Goal: Task Accomplishment & Management: Use online tool/utility

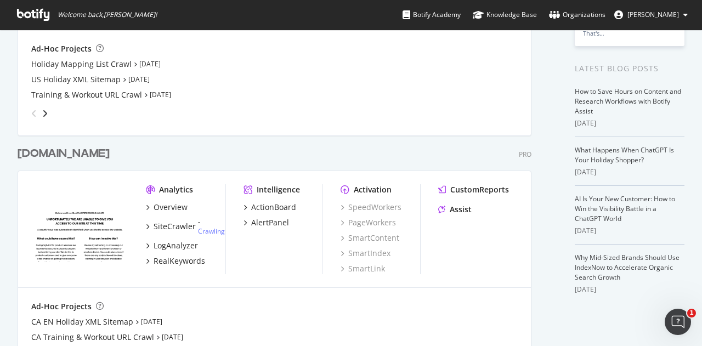
scroll to position [194, 0]
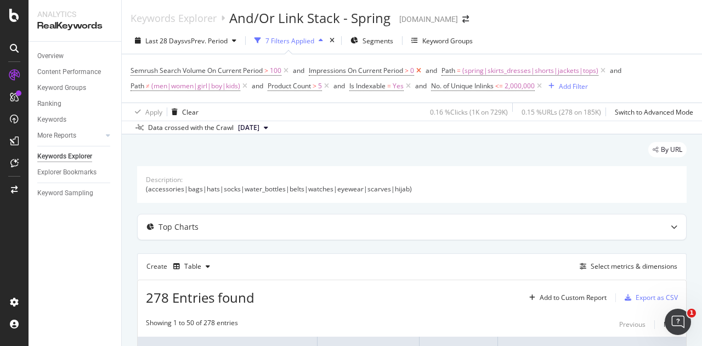
click at [420, 71] on icon at bounding box center [418, 70] width 9 height 11
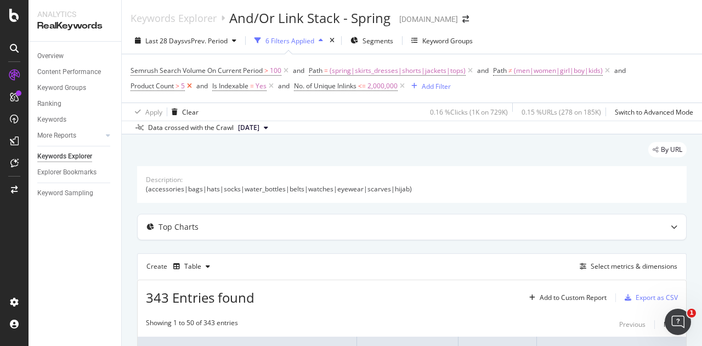
click at [190, 86] on icon at bounding box center [189, 86] width 9 height 11
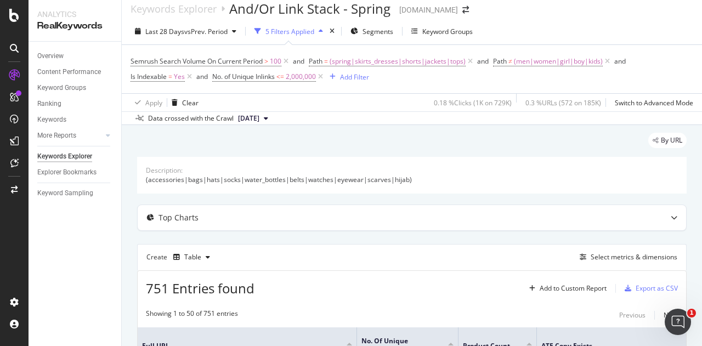
scroll to position [9, 0]
click at [393, 64] on span "(spring|skirts_dresses|shorts|jackets|tops)" at bounding box center [397, 61] width 136 height 15
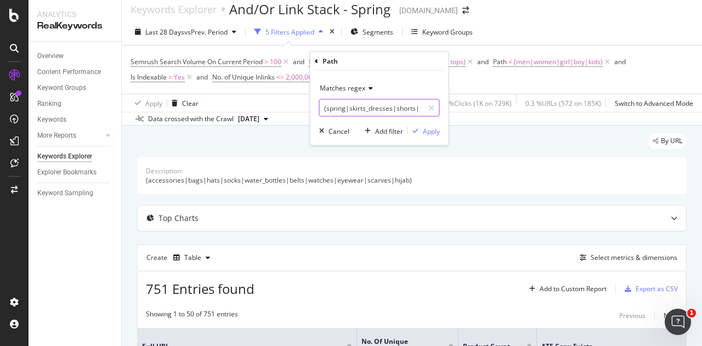
click at [406, 111] on input "(spring|skirts_dresses|shorts|jackets|tops)" at bounding box center [372, 108] width 104 height 18
click at [399, 107] on input "(spring|skirts_dresses|shorts|jackets|tops|hats|)" at bounding box center [372, 108] width 104 height 18
click at [393, 105] on input "(spring|skirts_dresses|shorts|jackets|tops|hats|pants|)" at bounding box center [372, 108] width 104 height 18
click at [396, 103] on input "(spring|skirts_dresses|shorts|jackets|tops|hats|pants|swim)" at bounding box center [372, 108] width 104 height 18
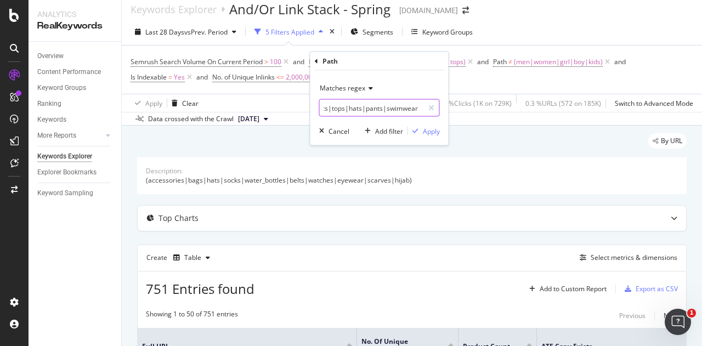
scroll to position [0, 115]
type input "(spring|skirts_dresses|shorts|jackets|tops|hats|pants|swimwear|)"
click at [375, 110] on input "(spring|skirts_dresses|shorts|jackets|tops|hats|pants|swimwear|)" at bounding box center [372, 108] width 104 height 18
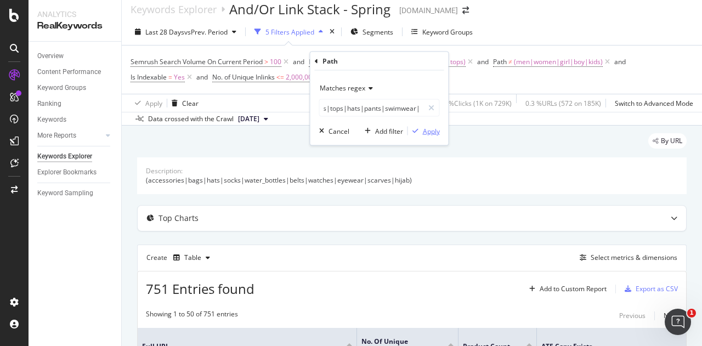
click at [431, 134] on div "Apply" at bounding box center [431, 130] width 17 height 9
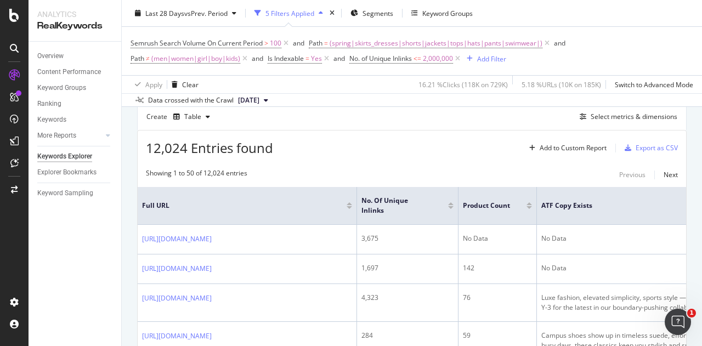
scroll to position [151, 0]
click at [651, 147] on div "Export as CSV" at bounding box center [656, 145] width 42 height 9
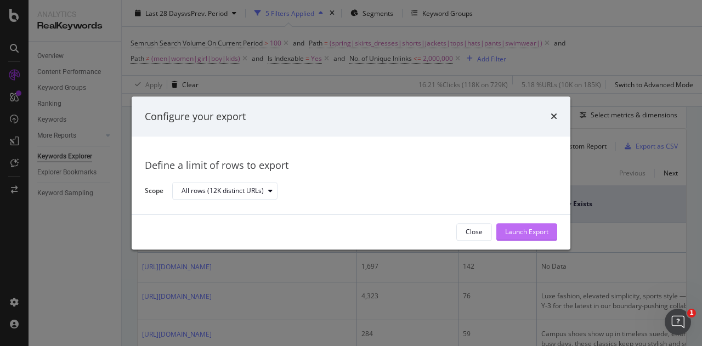
click at [516, 231] on div "Launch Export" at bounding box center [526, 232] width 43 height 9
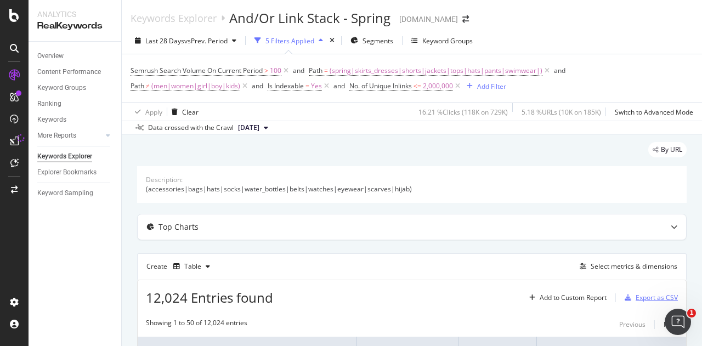
scroll to position [1, 0]
click at [512, 73] on span "(spring|skirts_dresses|shorts|jackets|tops|hats|pants|swimwear|)" at bounding box center [435, 70] width 213 height 15
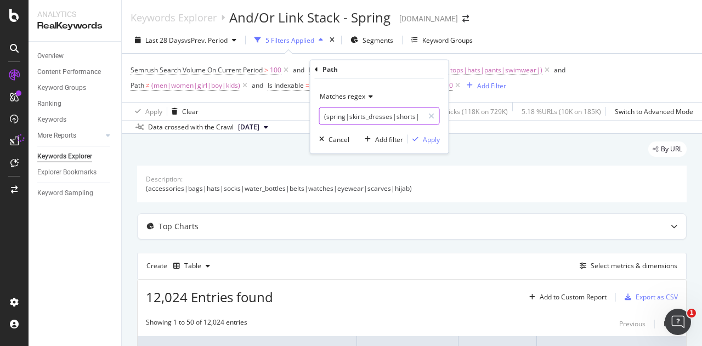
click at [395, 121] on input "(spring|skirts_dresses|shorts|jackets|tops|hats|pants|swimwear|)" at bounding box center [372, 116] width 104 height 18
type input "(spring|skirts_dresses|shorts|jackets|tops|hats|pants|swimwear)"
click at [429, 138] on div "Apply" at bounding box center [431, 138] width 17 height 9
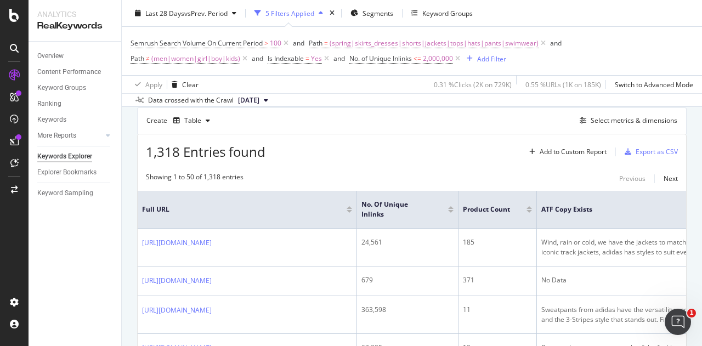
scroll to position [146, 0]
click at [635, 152] on div "Export as CSV" at bounding box center [656, 150] width 42 height 9
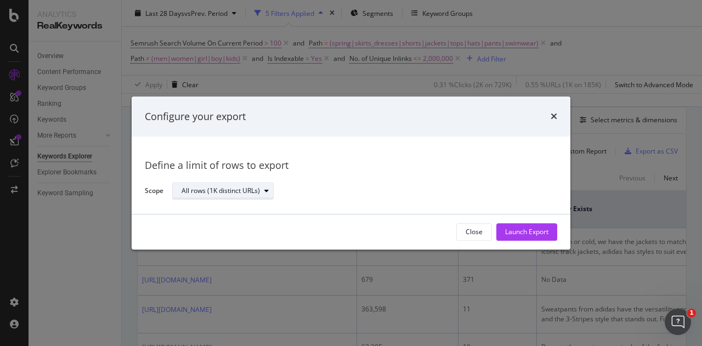
click at [195, 189] on div "All rows (1K distinct URLs)" at bounding box center [220, 191] width 78 height 7
click at [206, 205] on div "All rows (1K distinct URLs)" at bounding box center [228, 209] width 85 height 9
click at [220, 213] on div "All rows (1K distinct URLs)" at bounding box center [228, 209] width 85 height 9
click at [289, 211] on div "Define a limit of rows to export Scope All rows (1K distinct URLs)" at bounding box center [351, 175] width 439 height 77
click at [511, 230] on div "Launch Export" at bounding box center [526, 232] width 43 height 9
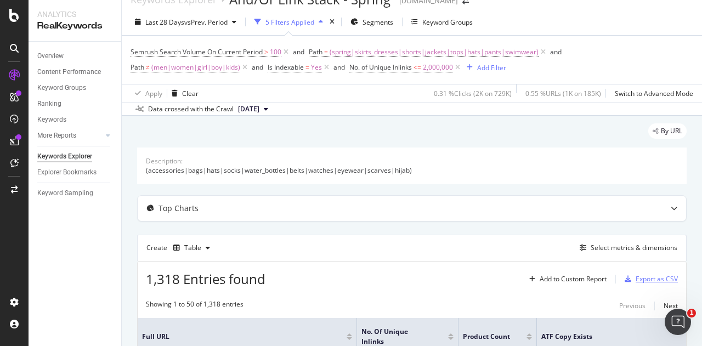
scroll to position [0, 0]
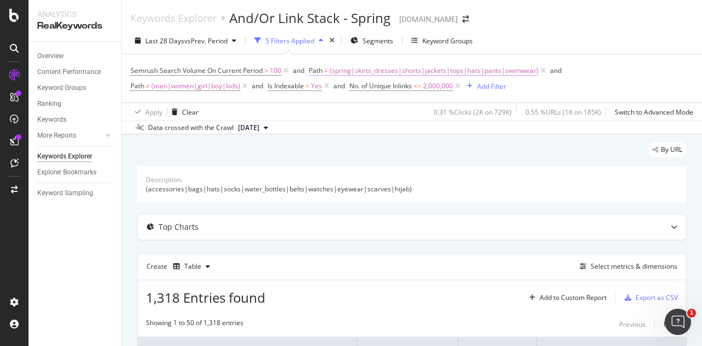
click at [355, 72] on span "(spring|skirts_dresses|shorts|jackets|tops|hats|pants|swimwear)" at bounding box center [433, 70] width 209 height 15
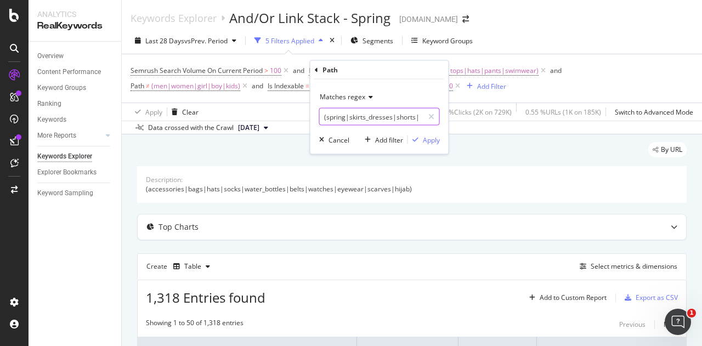
click at [343, 119] on input "(spring|skirts_dresses|shorts|jackets|tops|hats|pants|swimwear)" at bounding box center [372, 117] width 104 height 18
type input "spring"
drag, startPoint x: 433, startPoint y: 140, endPoint x: 380, endPoint y: 96, distance: 68.5
click at [380, 96] on div "Matches regex spring Cancel Add filter Apply" at bounding box center [379, 116] width 138 height 75
click at [368, 99] on icon at bounding box center [369, 97] width 8 height 7
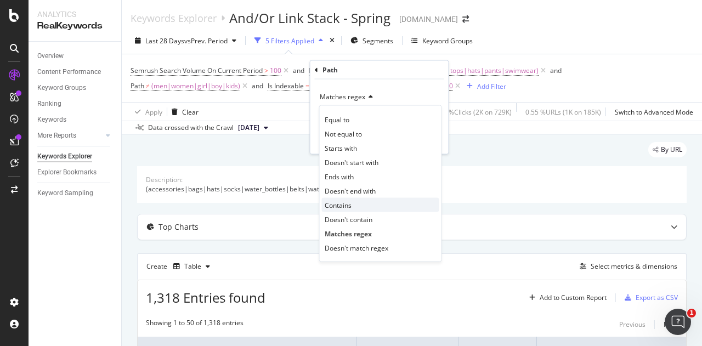
click at [377, 209] on div "Contains" at bounding box center [380, 205] width 117 height 14
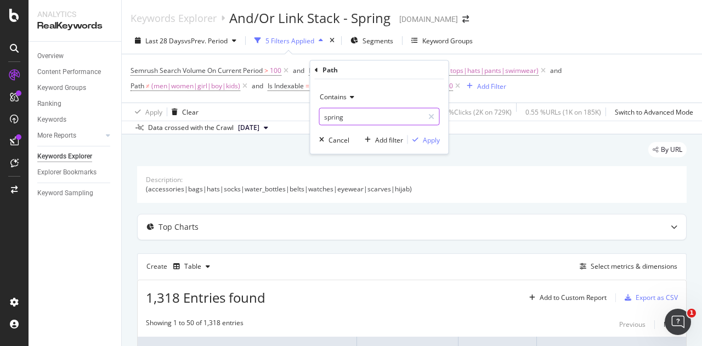
click at [373, 120] on input "spring" at bounding box center [372, 117] width 104 height 18
click at [417, 138] on icon "button" at bounding box center [415, 140] width 6 height 7
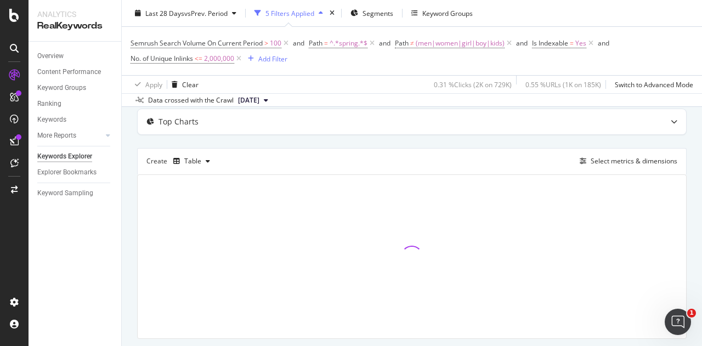
scroll to position [106, 0]
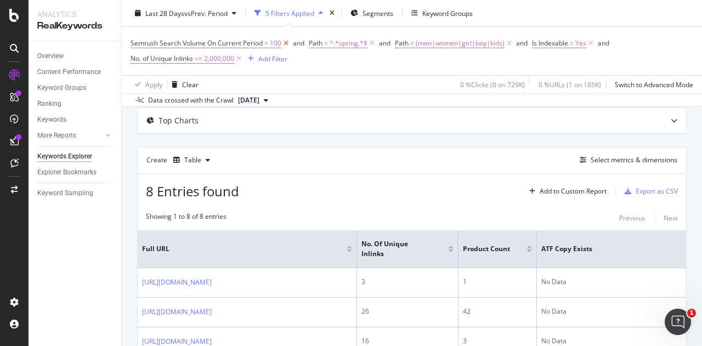
click at [285, 43] on icon at bounding box center [285, 43] width 9 height 11
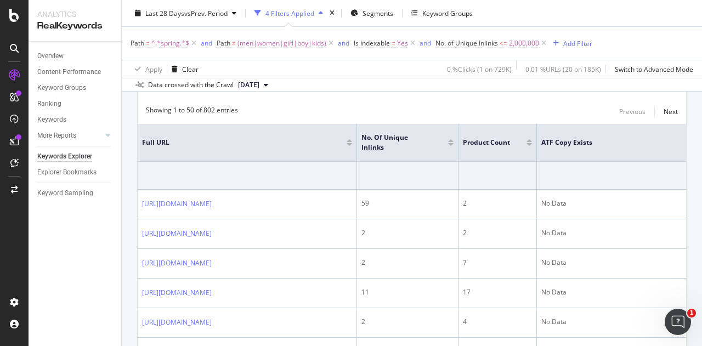
scroll to position [140, 0]
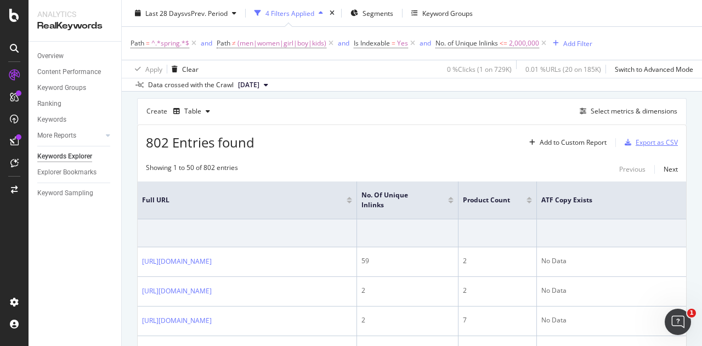
click at [650, 142] on div "Export as CSV" at bounding box center [656, 142] width 42 height 9
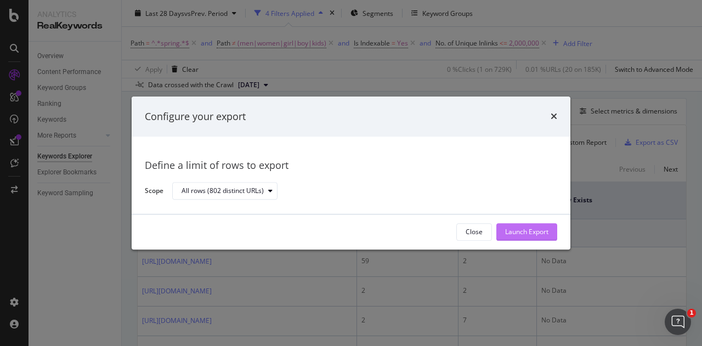
click at [545, 233] on div "Launch Export" at bounding box center [526, 232] width 43 height 9
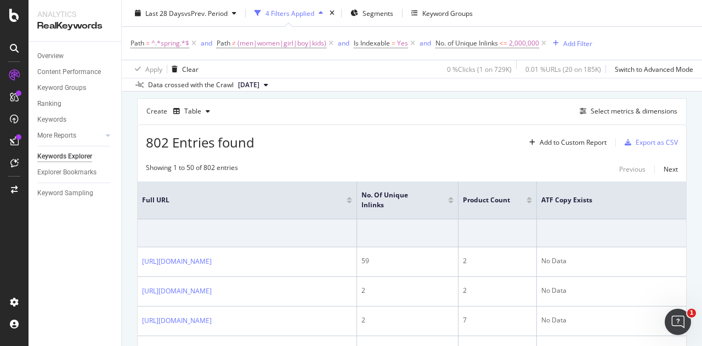
click at [438, 105] on div "Create Table Select metrics & dimensions" at bounding box center [411, 111] width 549 height 26
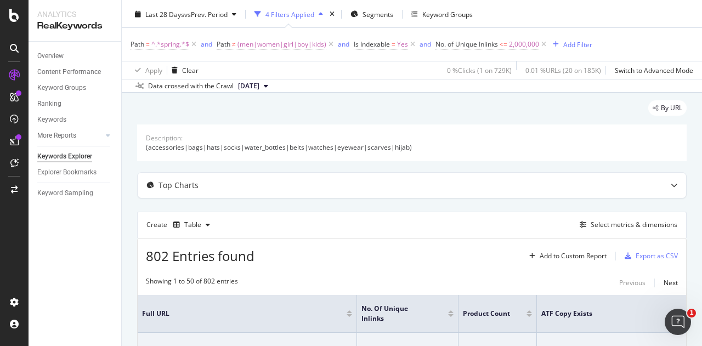
scroll to position [26, 0]
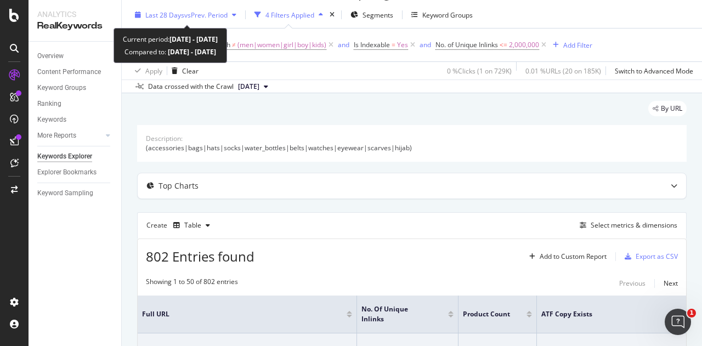
click at [164, 14] on span "Last 28 Days" at bounding box center [164, 14] width 39 height 9
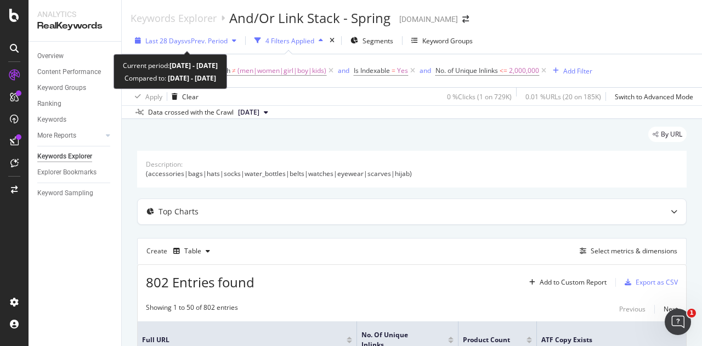
click at [172, 41] on span "Last 28 Days" at bounding box center [164, 40] width 39 height 9
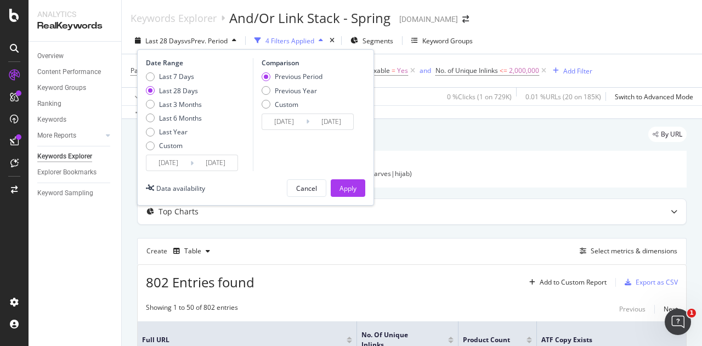
click at [175, 160] on input "2025/08/11" at bounding box center [168, 162] width 44 height 15
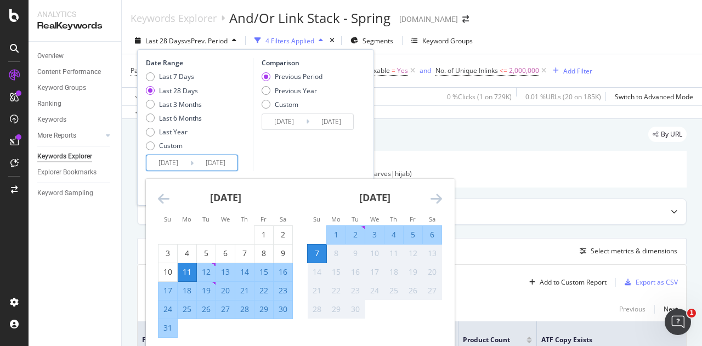
click at [163, 196] on icon "Move backward to switch to the previous month." at bounding box center [164, 198] width 12 height 13
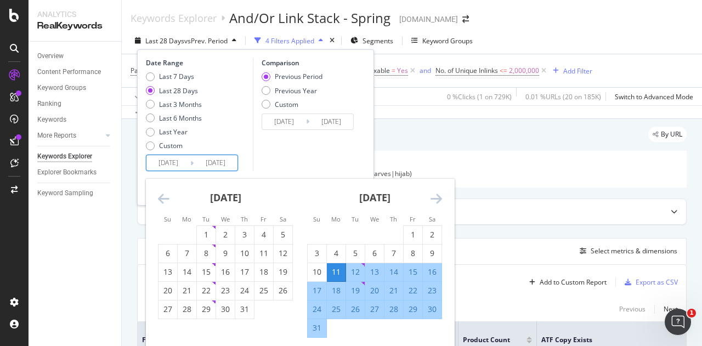
click at [163, 196] on icon "Move backward to switch to the previous month." at bounding box center [164, 198] width 12 height 13
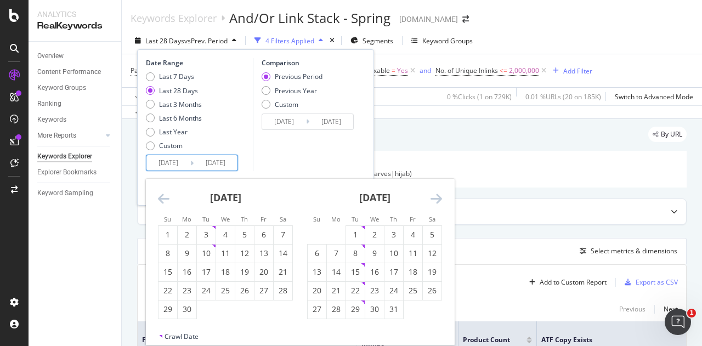
click at [163, 196] on icon "Move backward to switch to the previous month." at bounding box center [164, 198] width 12 height 13
click at [206, 237] on div "1" at bounding box center [206, 234] width 19 height 11
type input "2025/04/01"
type input "2024/10/23"
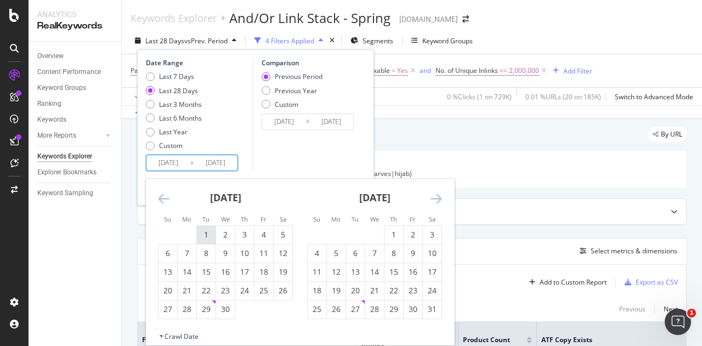
type input "2025/03/31"
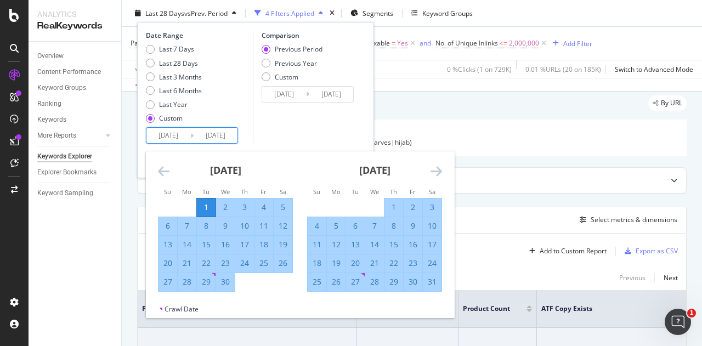
scroll to position [41, 0]
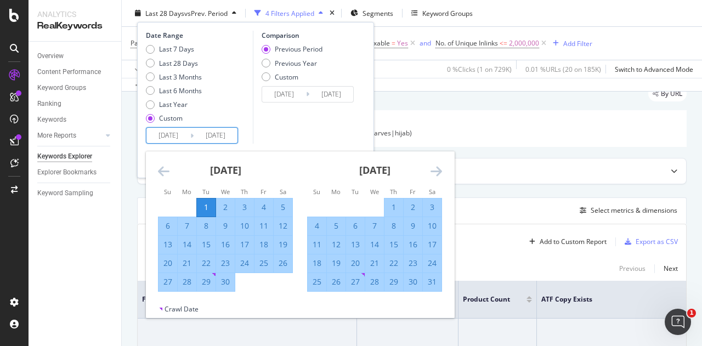
click at [204, 135] on input "2025/09/07" at bounding box center [216, 135] width 44 height 15
click at [438, 168] on icon "Move forward to switch to the next month." at bounding box center [436, 170] width 12 height 13
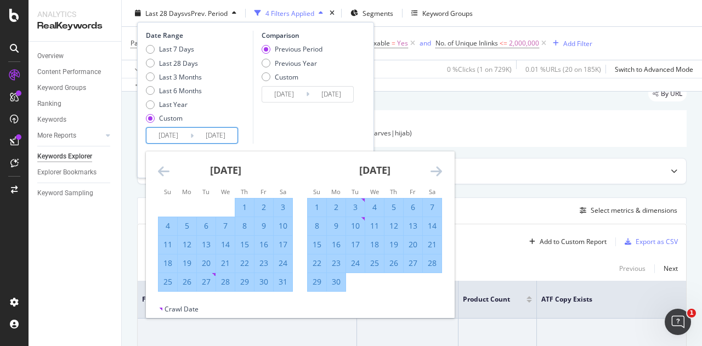
click at [337, 281] on div "30" at bounding box center [336, 281] width 19 height 11
type input "2025/06/30"
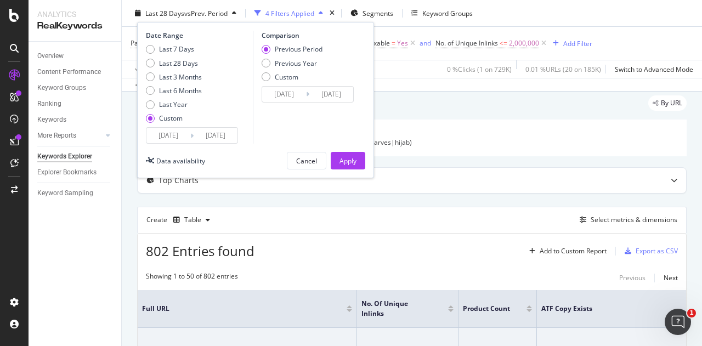
scroll to position [31, 0]
click at [268, 65] on div "Previous Year" at bounding box center [266, 63] width 9 height 9
type input "2024/04/02"
type input "2024/07/01"
click at [355, 163] on div "Apply" at bounding box center [347, 160] width 17 height 9
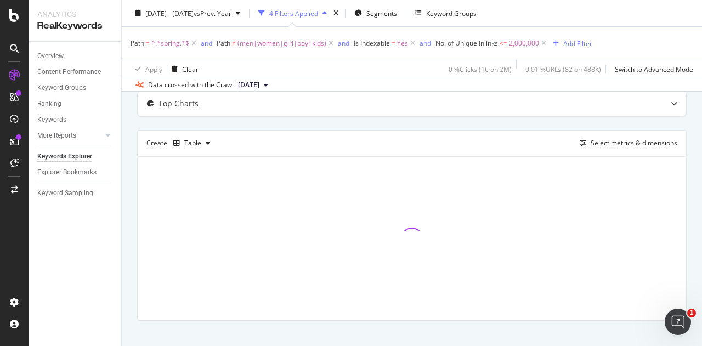
scroll to position [112, 0]
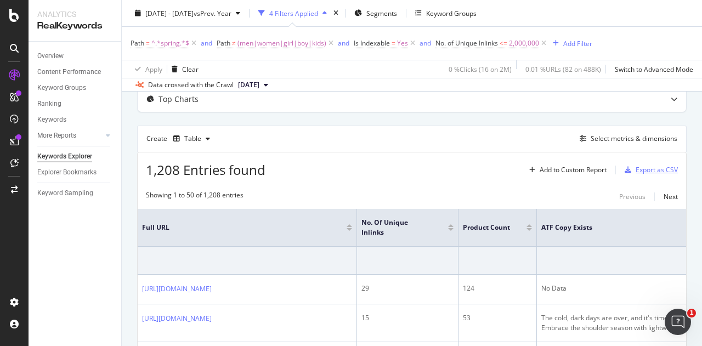
click at [639, 167] on div "Export as CSV" at bounding box center [656, 169] width 42 height 9
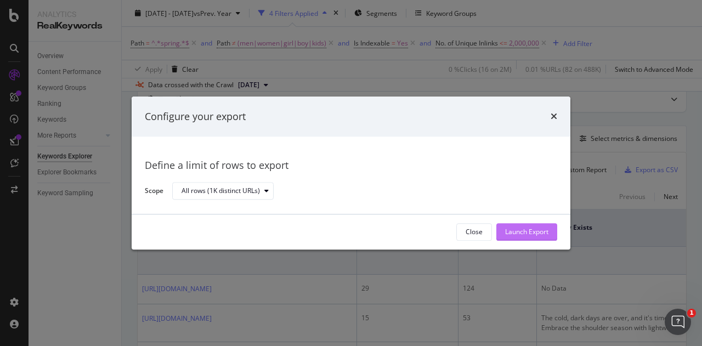
click at [506, 232] on div "Launch Export" at bounding box center [526, 232] width 43 height 9
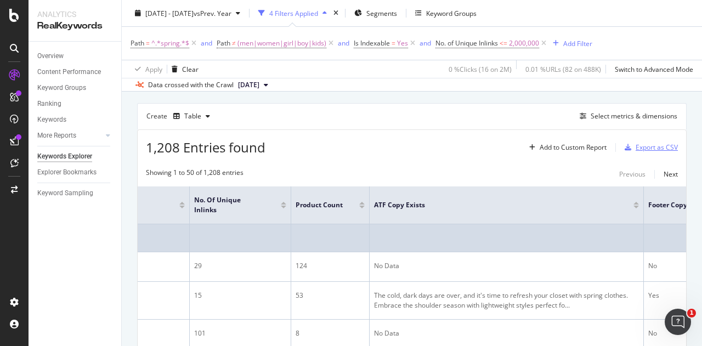
scroll to position [0, 0]
